Goal: Task Accomplishment & Management: Manage account settings

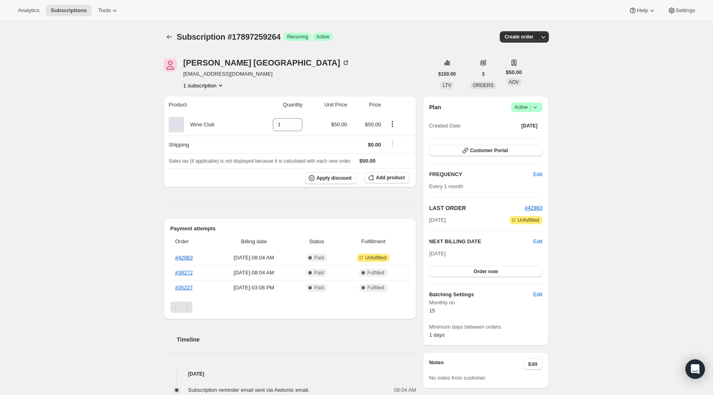
scroll to position [1, 0]
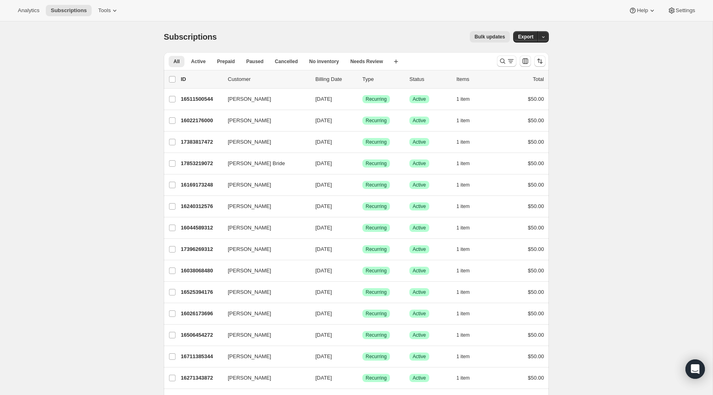
click at [503, 60] on icon "Search and filter results" at bounding box center [502, 61] width 8 height 8
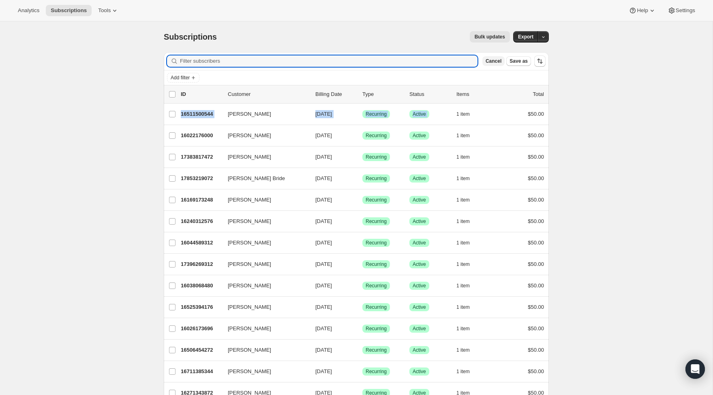
paste input "Michelle Borquez"
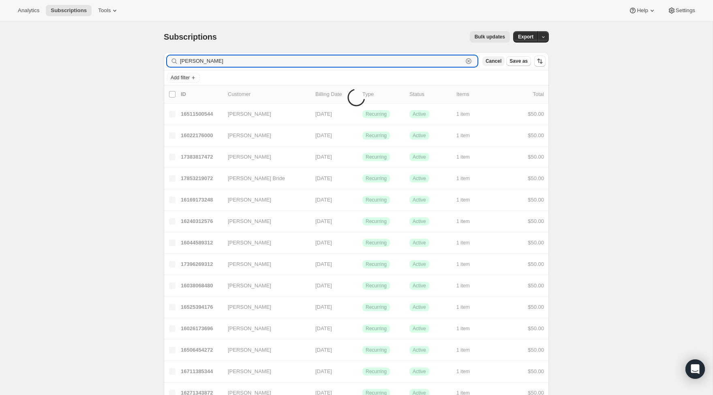
type input "Michelle Borquez"
